Goal: Information Seeking & Learning: Learn about a topic

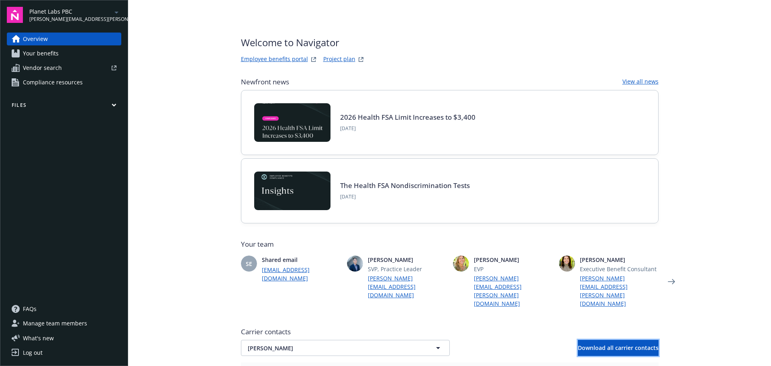
scroll to position [120, 0]
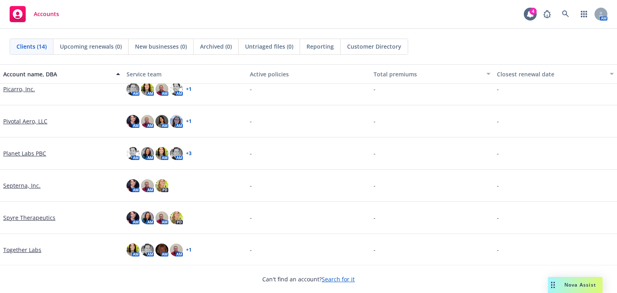
scroll to position [268, 0]
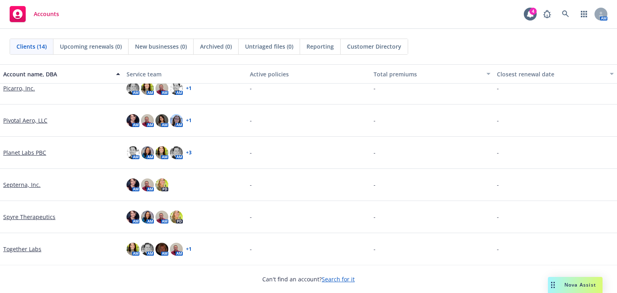
click at [24, 183] on link "Septerna, Inc." at bounding box center [21, 184] width 37 height 8
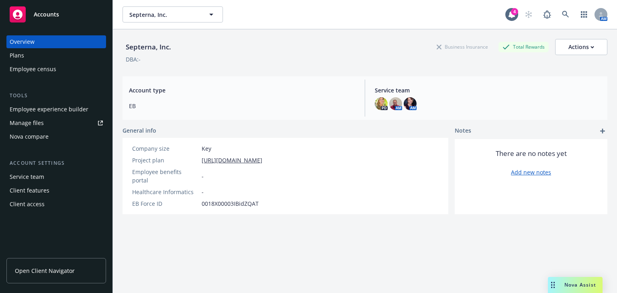
click at [38, 112] on div "Employee experience builder" at bounding box center [49, 109] width 79 height 13
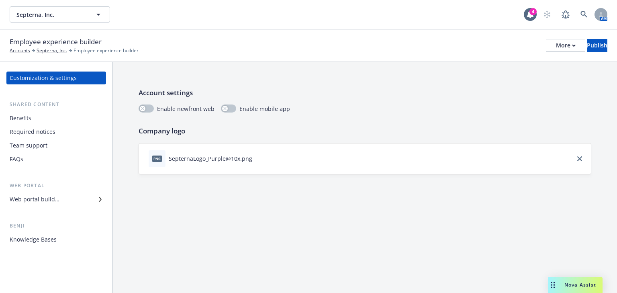
click at [198, 161] on div "SepternaLogo_Purple@10x.png" at bounding box center [210, 158] width 83 height 8
click at [257, 161] on button at bounding box center [258, 158] width 6 height 8
click at [572, 44] on icon "button" at bounding box center [574, 45] width 4 height 3
click at [472, 66] on link "Copy preview link" at bounding box center [499, 63] width 119 height 16
click at [82, 199] on div "Web portal builder" at bounding box center [56, 199] width 93 height 13
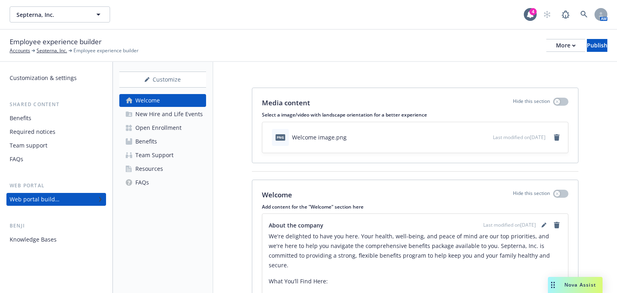
click at [136, 126] on div "Open Enrollment" at bounding box center [158, 127] width 46 height 13
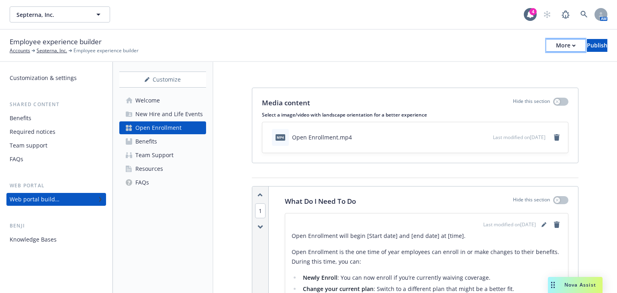
click at [556, 47] on div "More" at bounding box center [566, 45] width 20 height 12
click at [506, 63] on link "Copy preview link" at bounding box center [499, 63] width 119 height 16
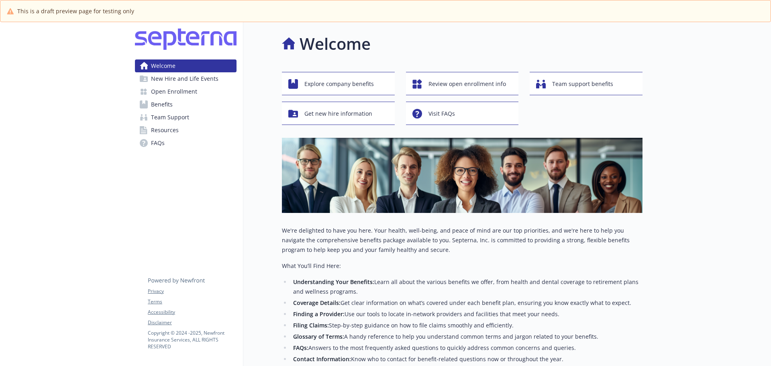
click at [185, 82] on span "New Hire and Life Events" at bounding box center [184, 78] width 67 height 13
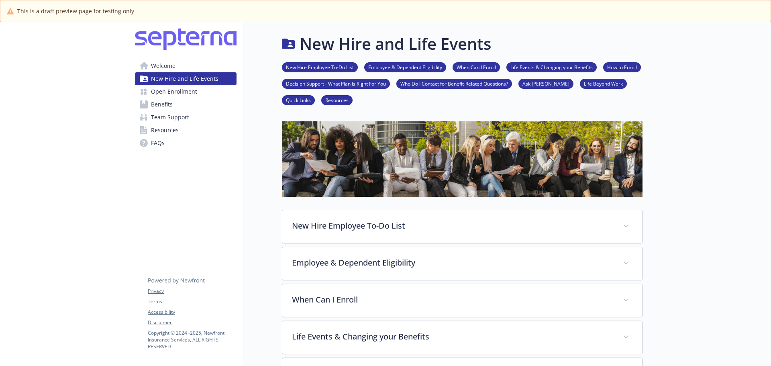
click at [182, 94] on span "Open Enrollment" at bounding box center [174, 91] width 46 height 13
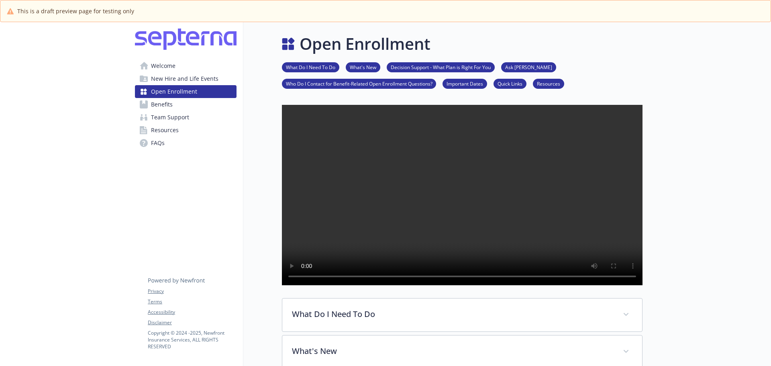
click at [178, 104] on link "Benefits" at bounding box center [186, 104] width 102 height 13
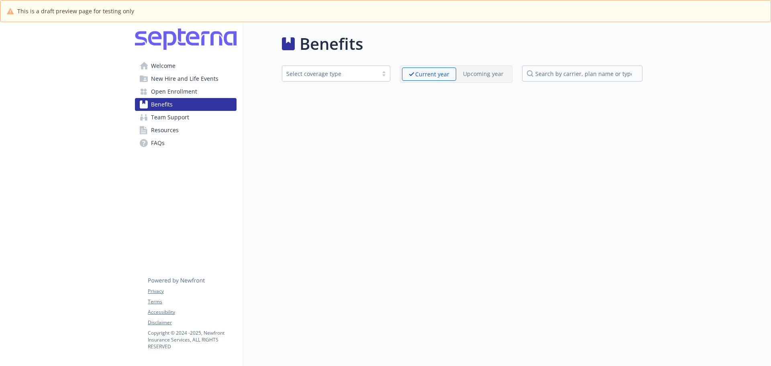
click at [169, 70] on span "Welcome" at bounding box center [163, 65] width 24 height 13
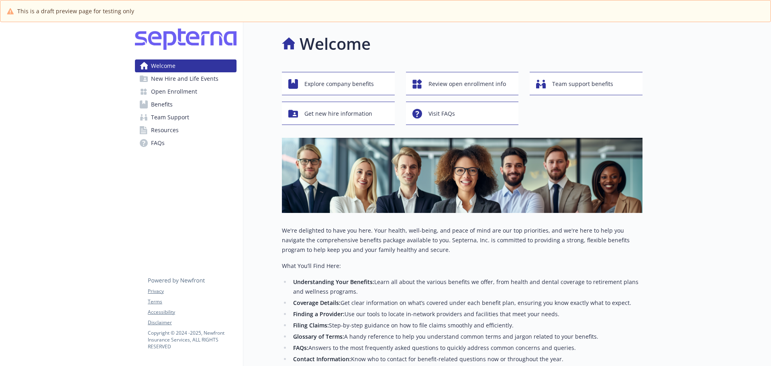
click at [176, 78] on span "New Hire and Life Events" at bounding box center [184, 78] width 67 height 13
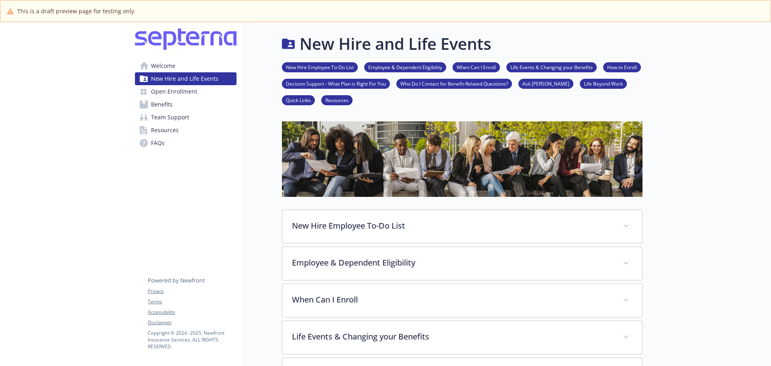
click at [177, 94] on span "Open Enrollment" at bounding box center [174, 91] width 46 height 13
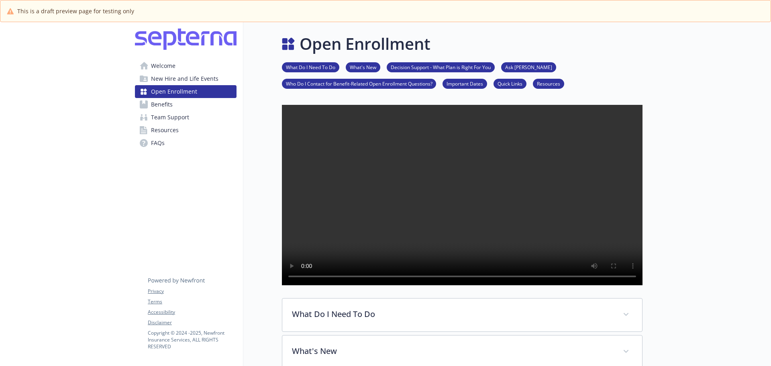
click at [171, 104] on span "Benefits" at bounding box center [162, 104] width 22 height 13
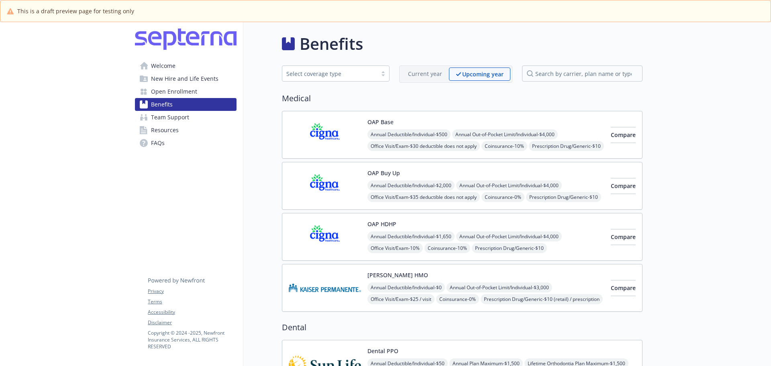
click at [301, 138] on img at bounding box center [325, 135] width 72 height 34
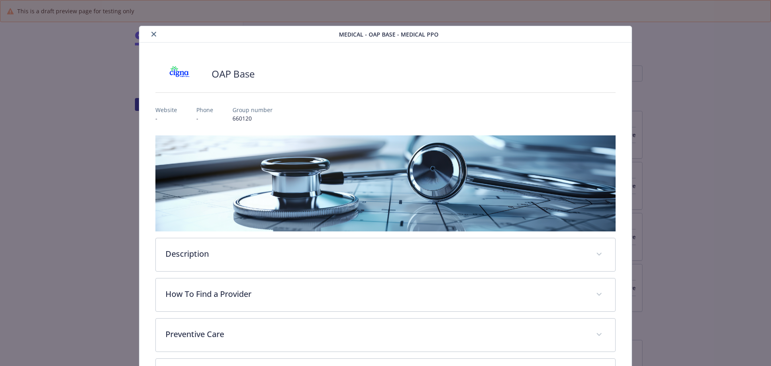
scroll to position [24, 0]
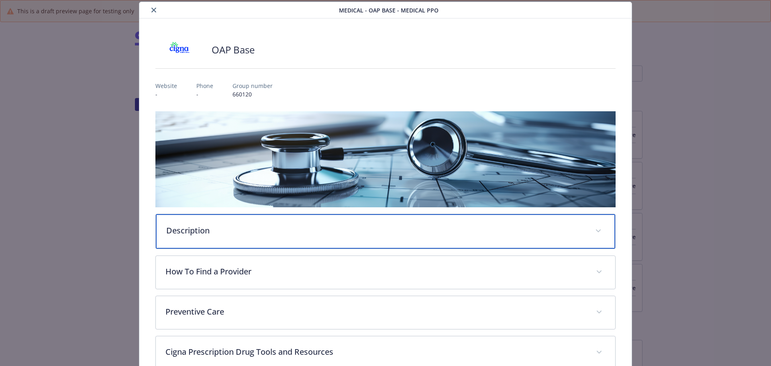
click at [192, 219] on div "Description" at bounding box center [386, 231] width 460 height 35
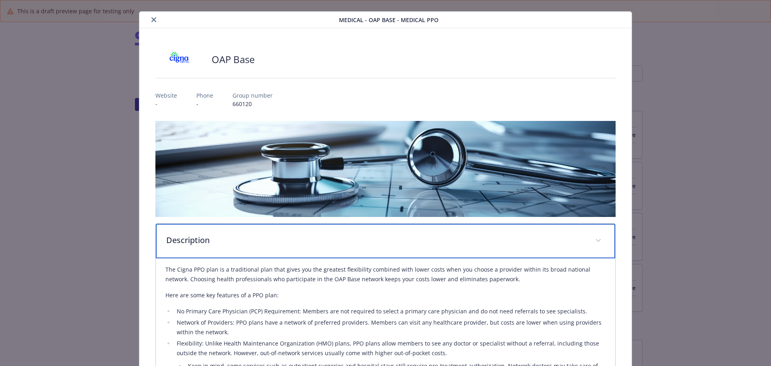
scroll to position [0, 0]
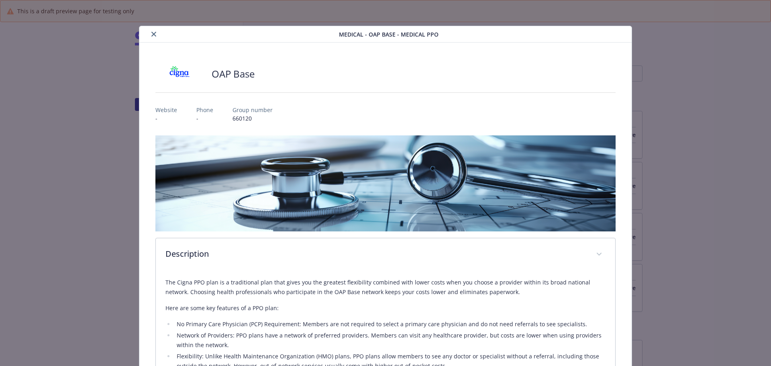
click at [151, 38] on button "close" at bounding box center [154, 34] width 10 height 10
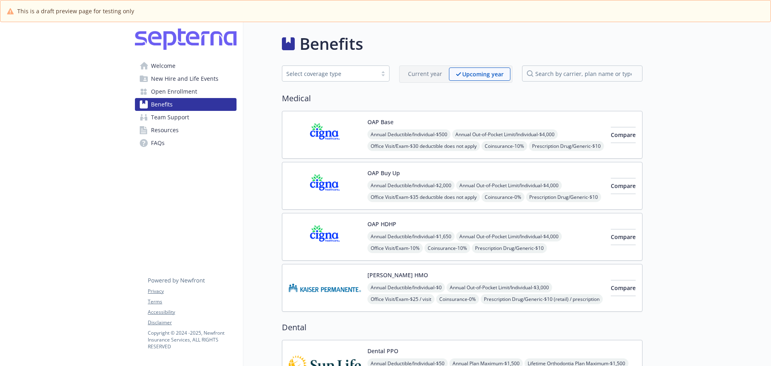
click at [190, 94] on span "Open Enrollment" at bounding box center [174, 91] width 46 height 13
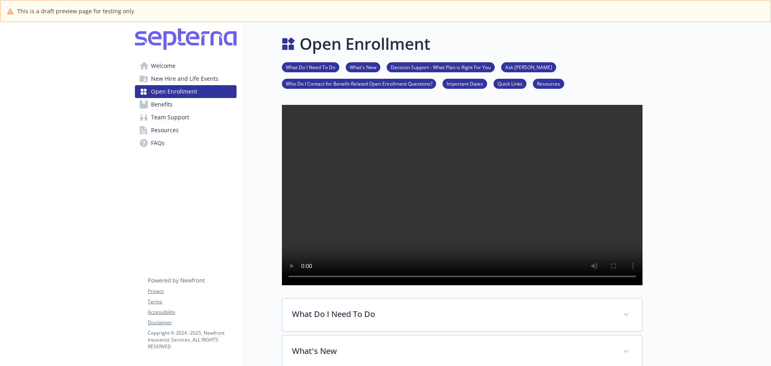
click at [161, 102] on span "Benefits" at bounding box center [162, 104] width 22 height 13
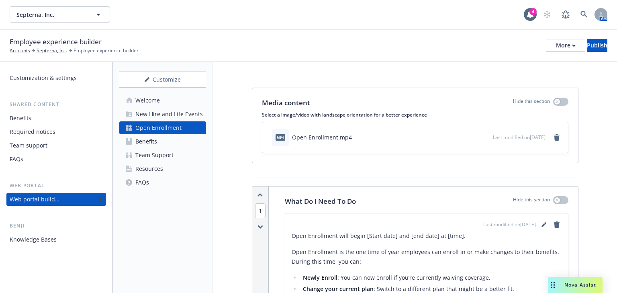
scroll to position [257, 0]
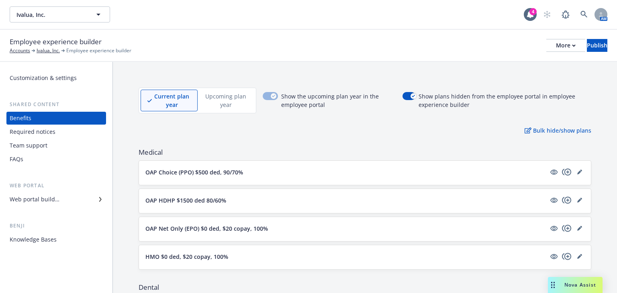
scroll to position [64, 0]
